Goal: Task Accomplishment & Management: Complete application form

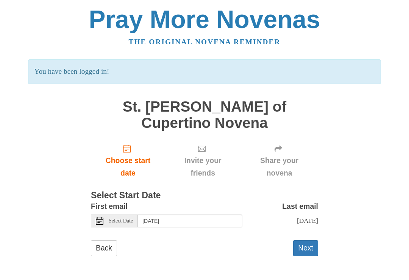
click at [304, 241] on button "Next" at bounding box center [305, 249] width 25 height 16
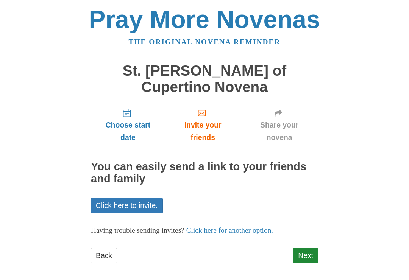
click at [133, 198] on link "Click here to invite." at bounding box center [127, 206] width 72 height 16
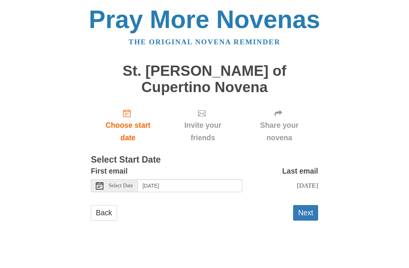
click at [310, 205] on button "Next" at bounding box center [305, 213] width 25 height 16
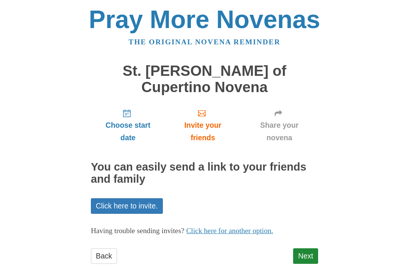
click at [310, 248] on link "Next" at bounding box center [305, 256] width 25 height 16
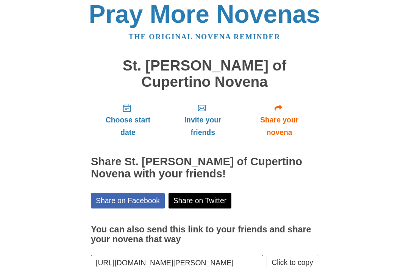
scroll to position [9, 0]
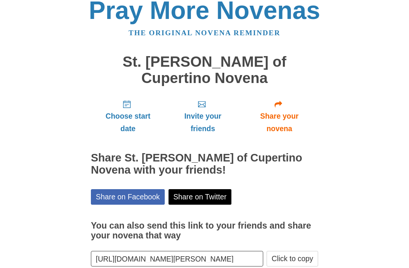
click at [297, 251] on button "Click to copy" at bounding box center [293, 259] width 52 height 16
click at [286, 251] on button "Click to copy" at bounding box center [293, 259] width 52 height 16
click at [277, 110] on span "Share your novena" at bounding box center [279, 122] width 63 height 25
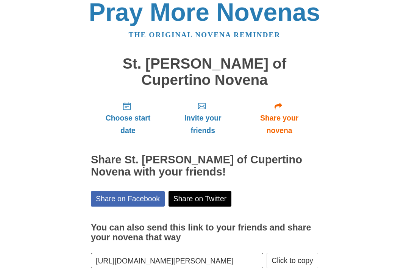
scroll to position [9, 0]
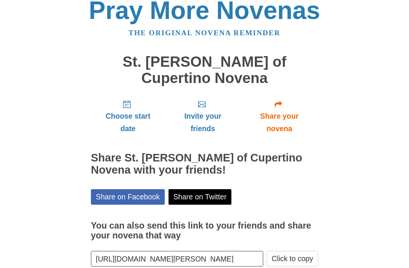
click at [287, 251] on button "Click to copy" at bounding box center [293, 259] width 52 height 16
